Goal: Task Accomplishment & Management: Complete application form

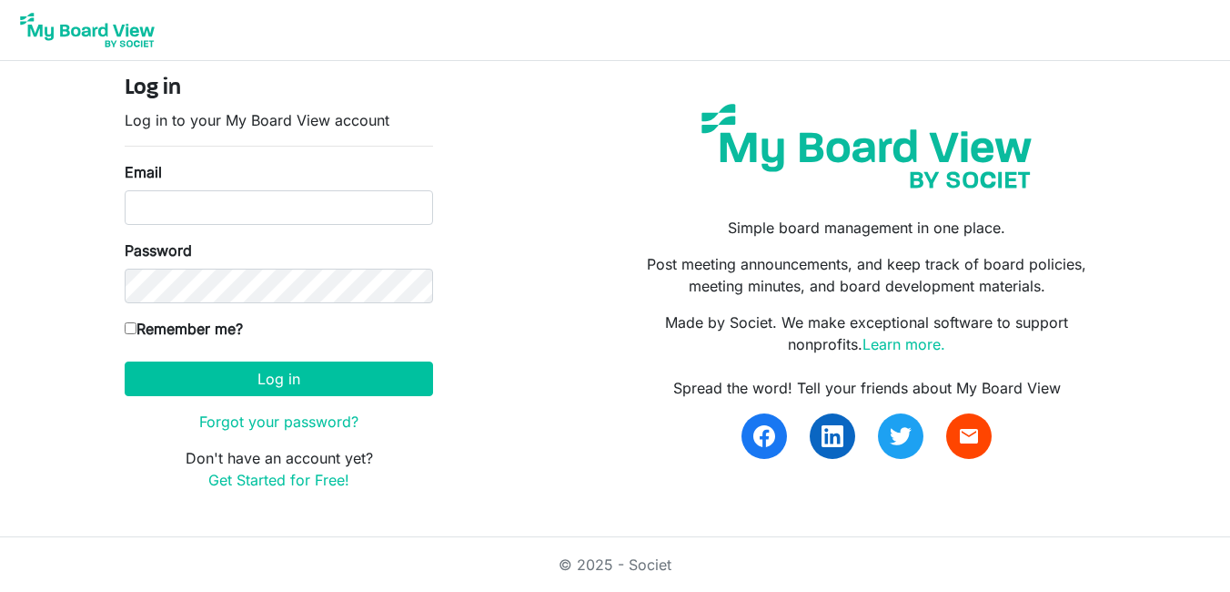
click at [228, 201] on input "Email" at bounding box center [279, 207] width 308 height 35
type input "mel_1612@hotmail.com"
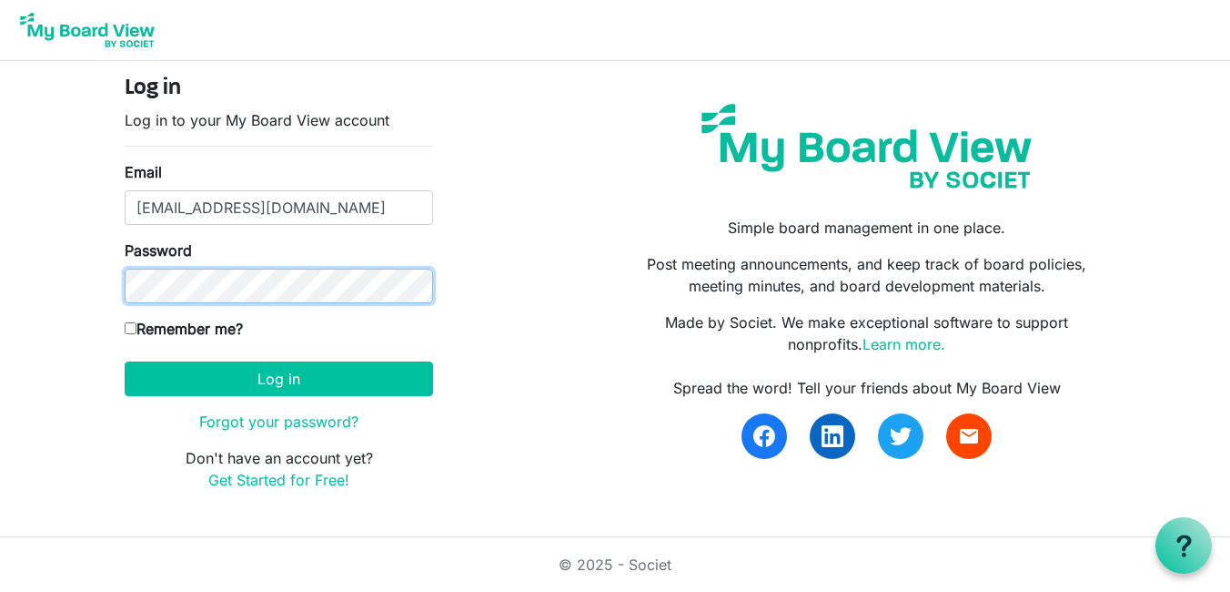
click at [125, 361] on button "Log in" at bounding box center [279, 378] width 308 height 35
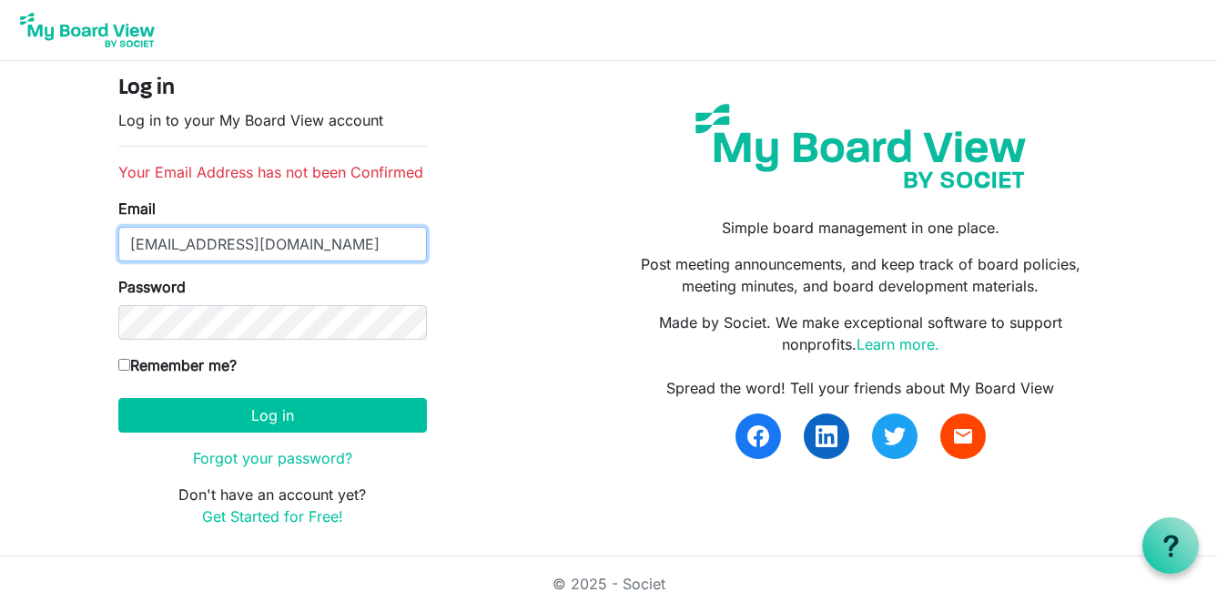
drag, startPoint x: 329, startPoint y: 240, endPoint x: 112, endPoint y: 255, distance: 217.1
click at [112, 255] on div "Log in Log in to your My Board View account Your Email Address has not been Con…" at bounding box center [273, 309] width 336 height 466
type input "[EMAIL_ADDRESS][DOMAIN_NAME]"
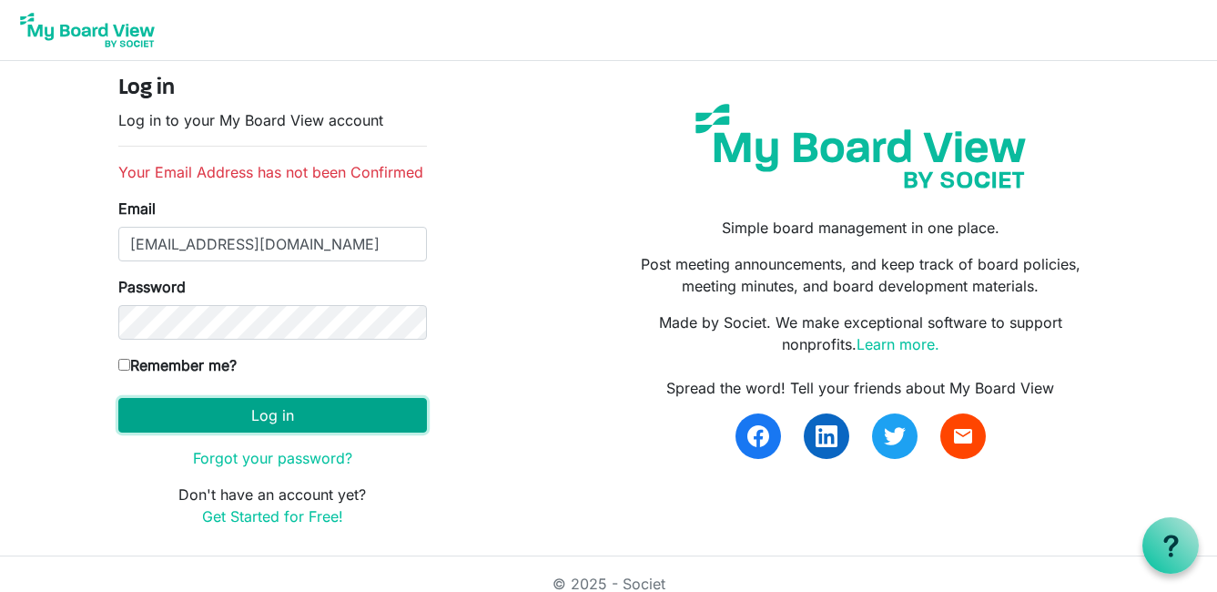
click at [280, 409] on button "Log in" at bounding box center [272, 415] width 308 height 35
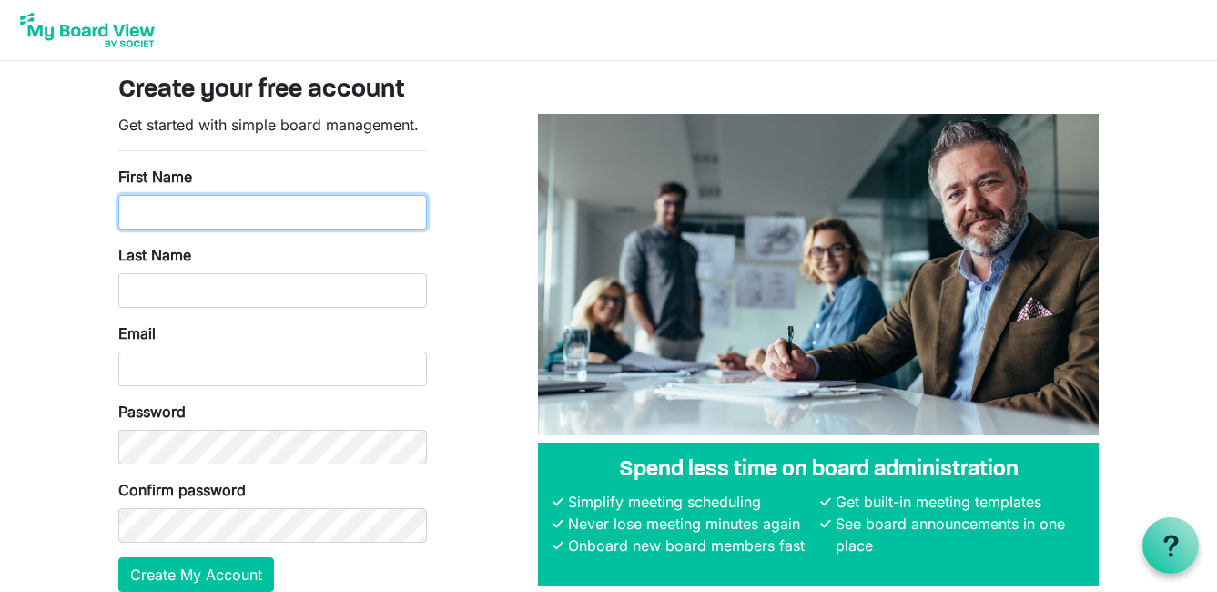
click at [223, 217] on input "First Name" at bounding box center [272, 212] width 308 height 35
type input "[PERSON_NAME]"
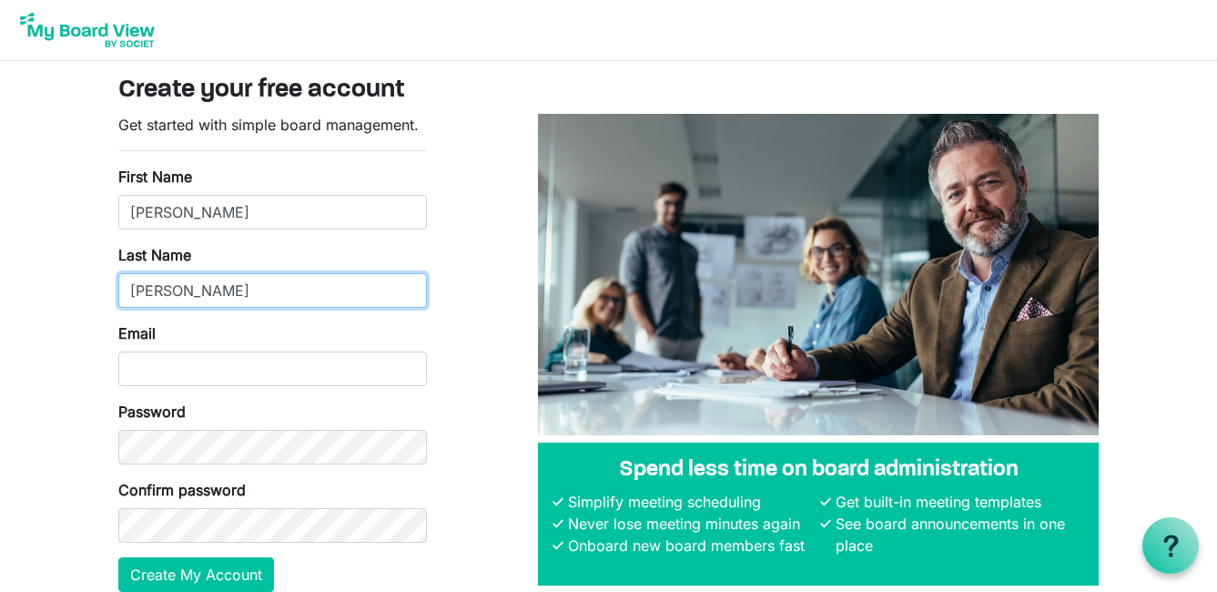
type input "[PERSON_NAME]"
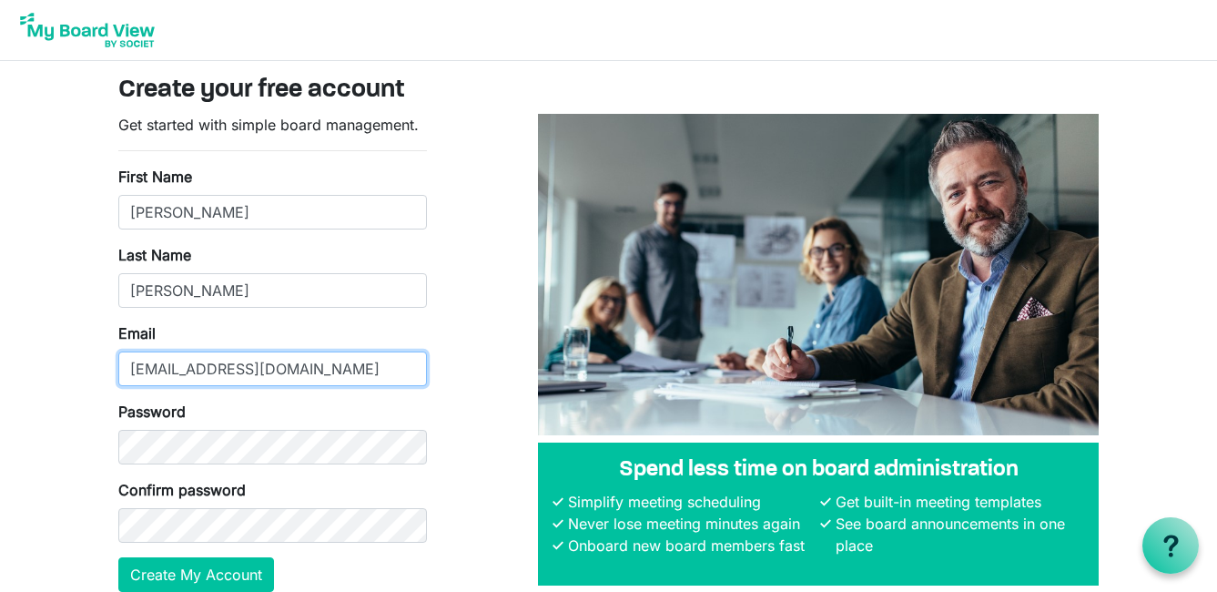
type input "[EMAIL_ADDRESS][DOMAIN_NAME]"
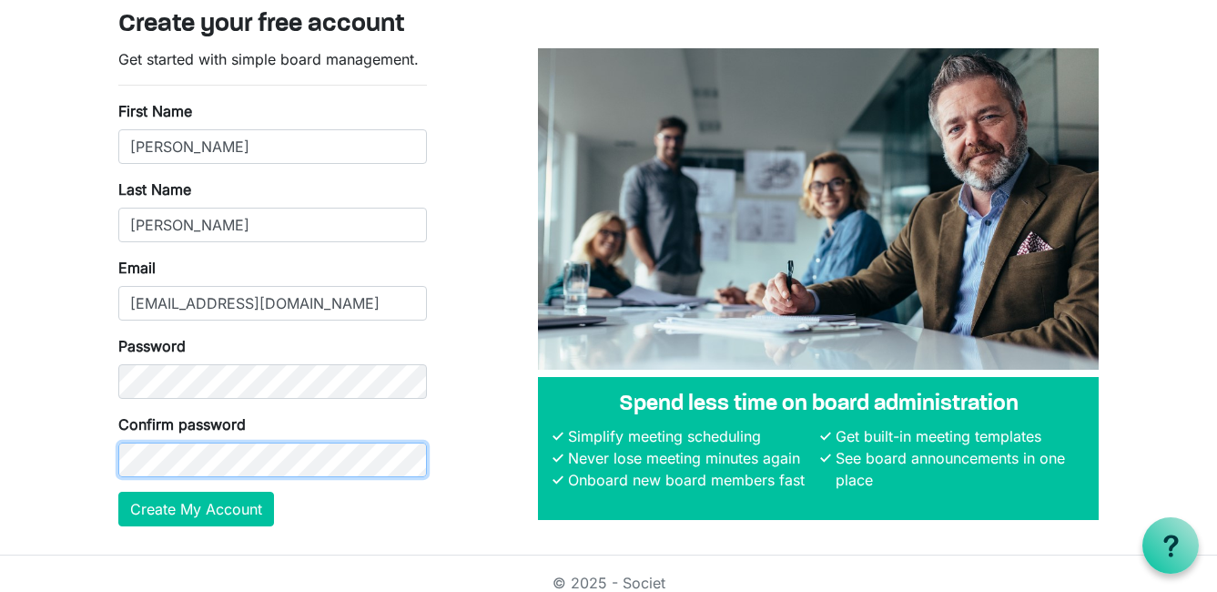
scroll to position [84, 0]
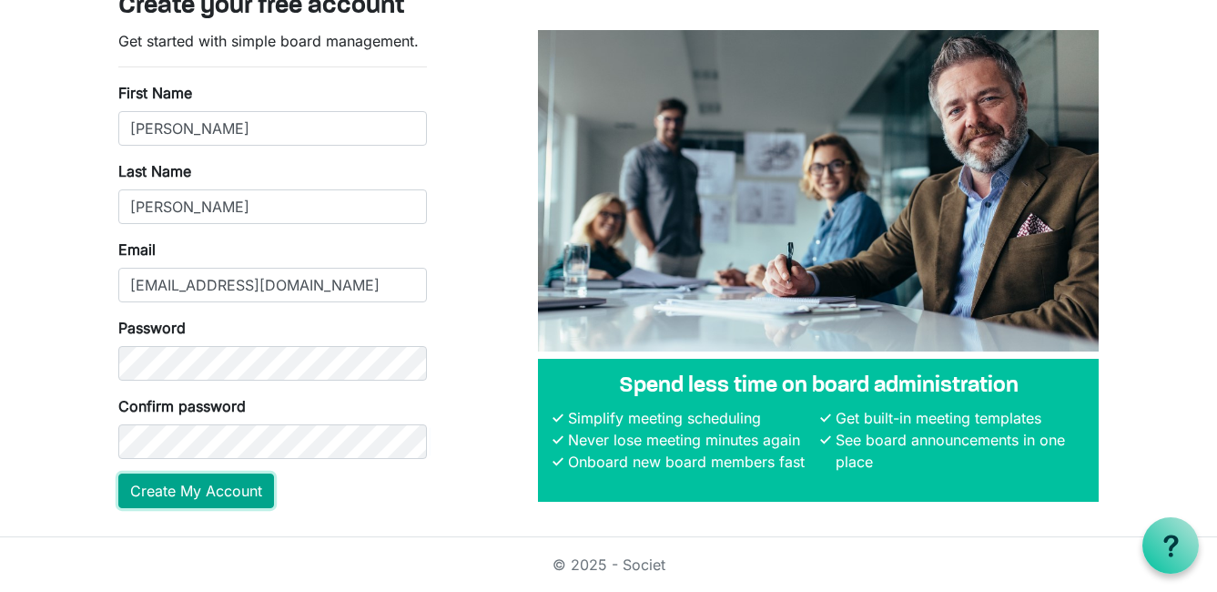
click at [251, 493] on button "Create My Account" at bounding box center [196, 490] width 156 height 35
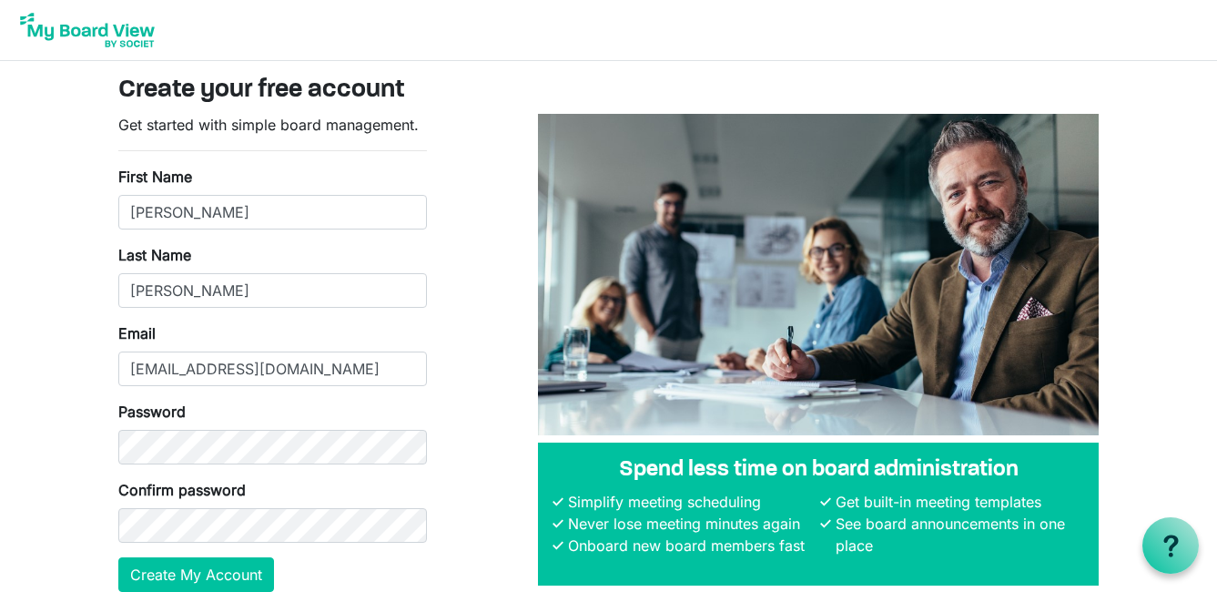
scroll to position [82, 0]
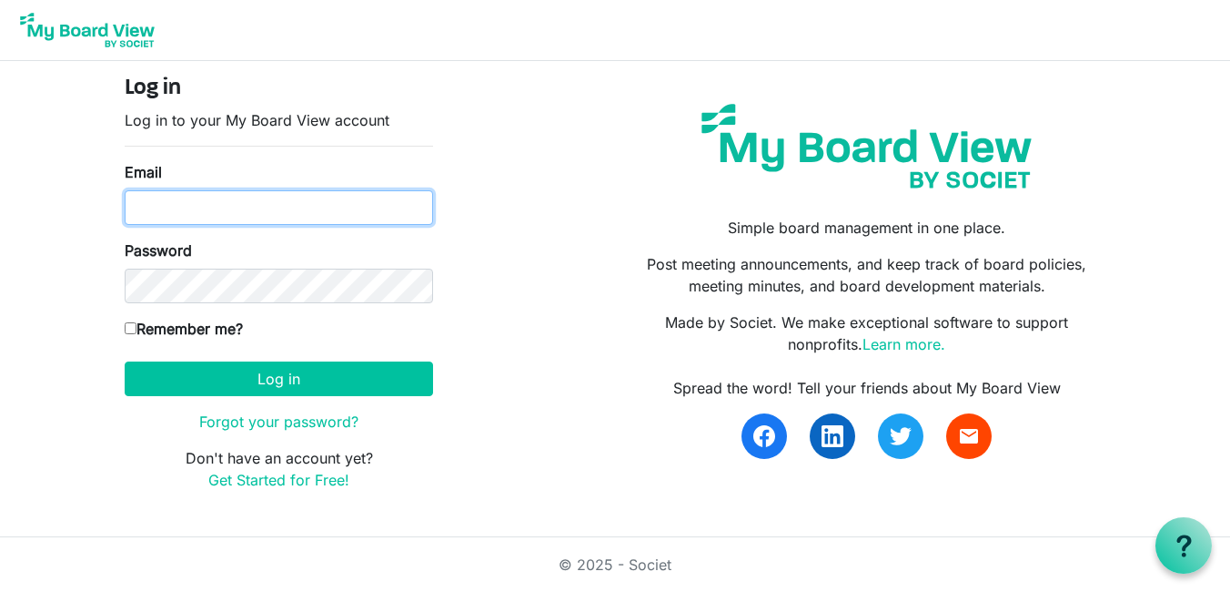
click at [152, 205] on input "Email" at bounding box center [279, 207] width 308 height 35
type input "[EMAIL_ADDRESS][DOMAIN_NAME]"
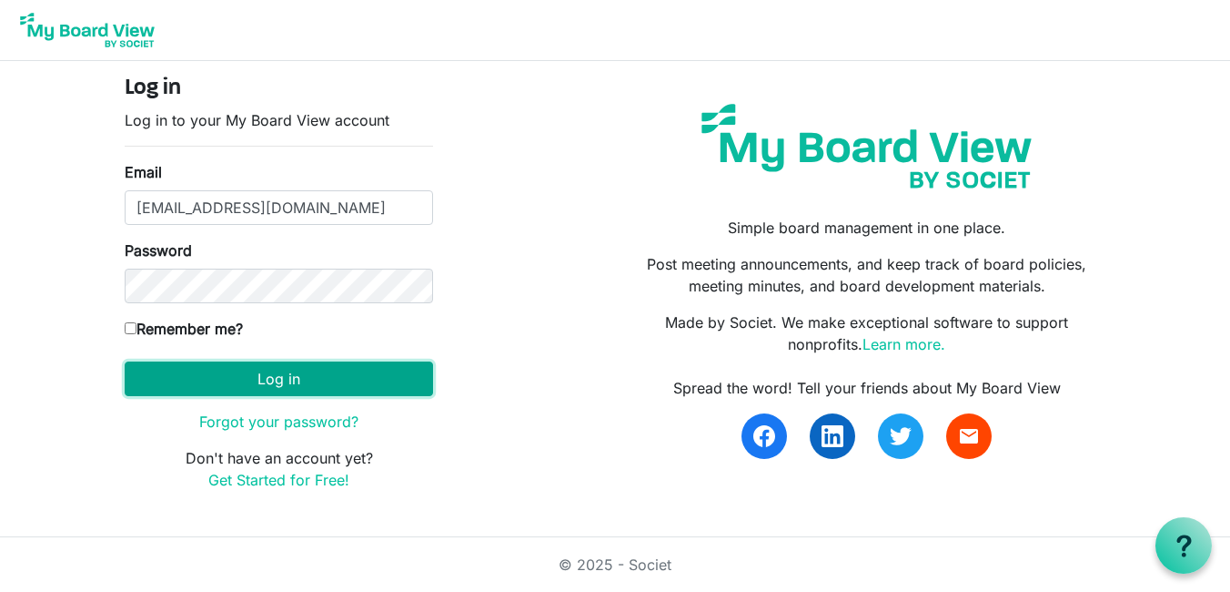
click at [221, 380] on button "Log in" at bounding box center [279, 378] width 308 height 35
